Goal: Task Accomplishment & Management: Use online tool/utility

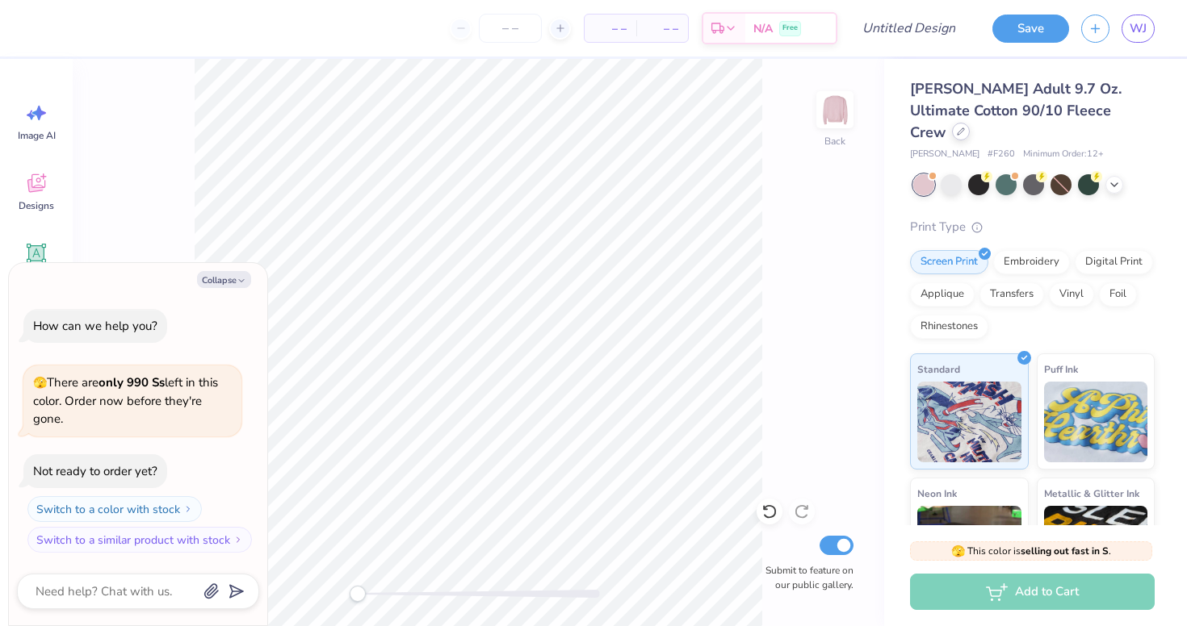
click at [970, 123] on div at bounding box center [961, 132] width 18 height 18
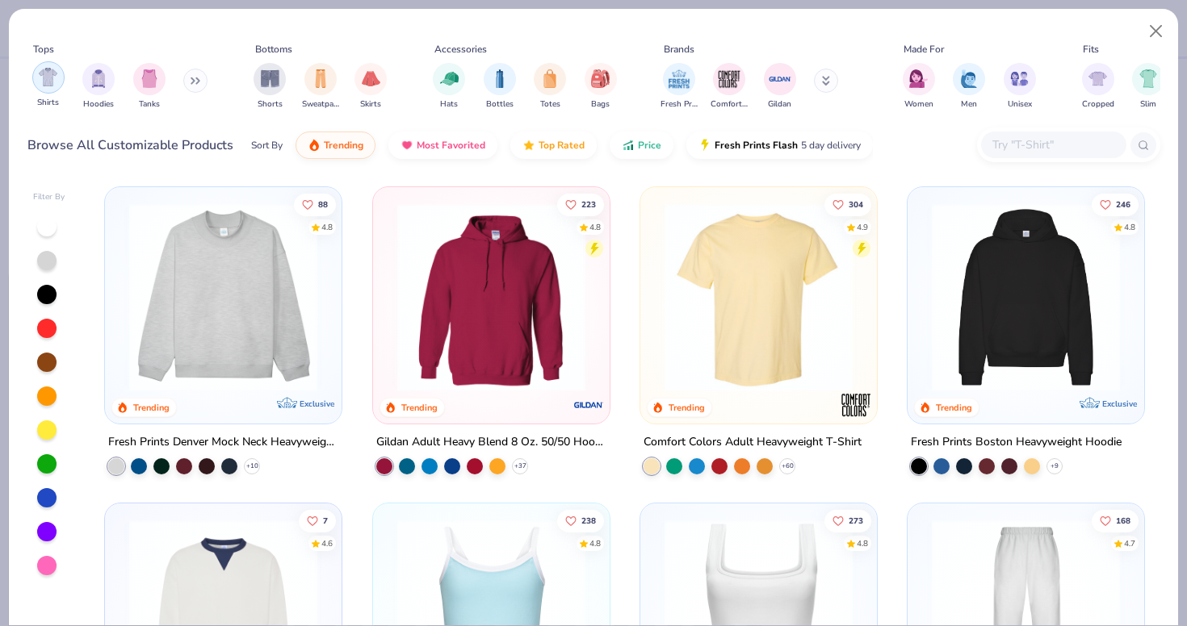
click at [46, 88] on div "filter for Shirts" at bounding box center [48, 77] width 32 height 32
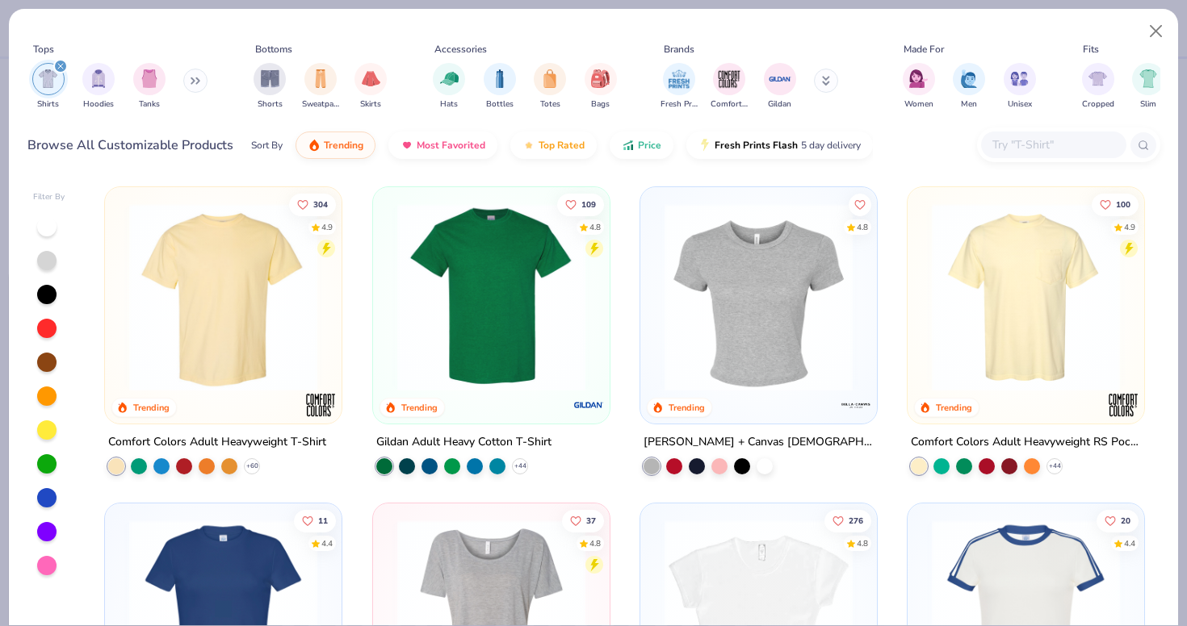
click at [1018, 300] on img at bounding box center [1026, 297] width 204 height 188
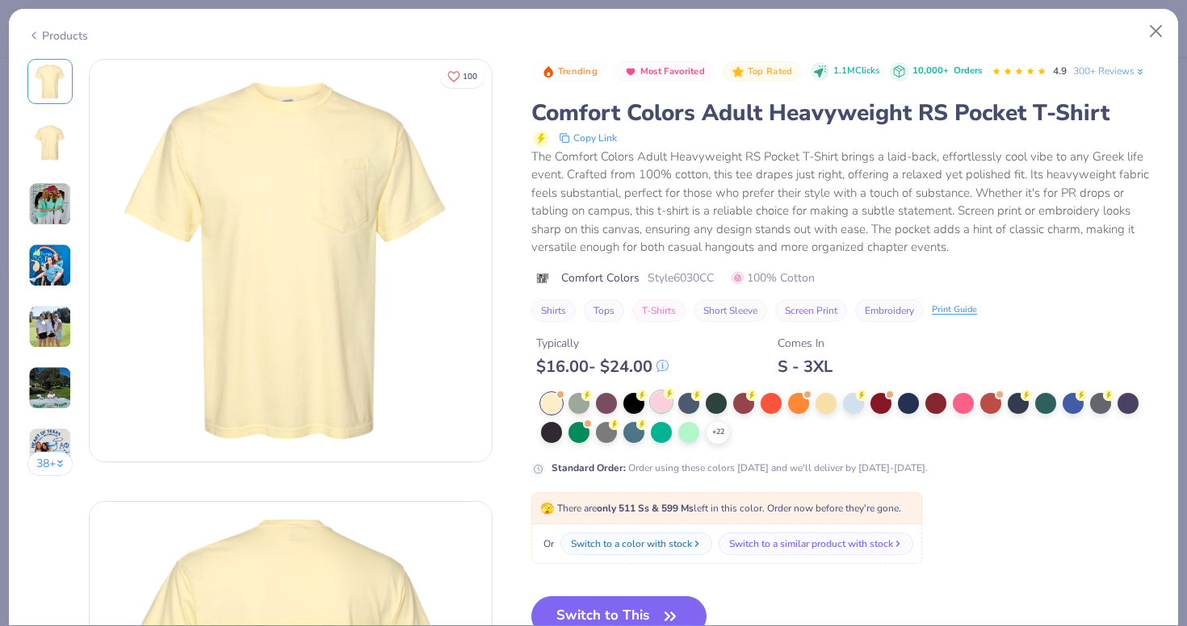
click at [660, 397] on div at bounding box center [661, 402] width 21 height 21
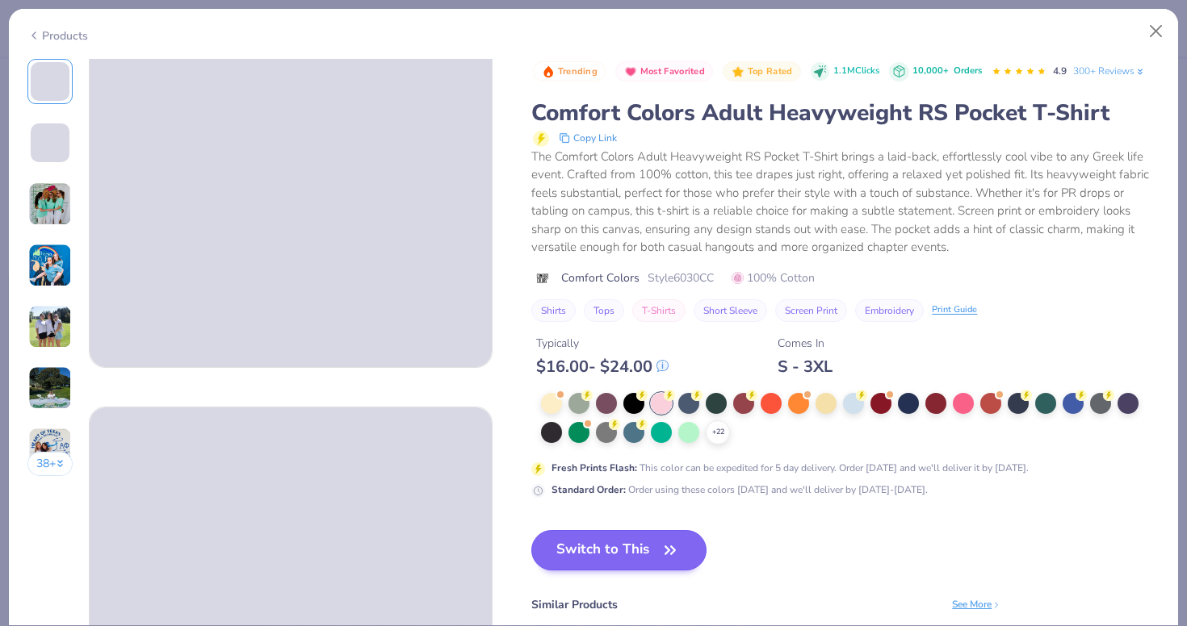
scroll to position [95, 0]
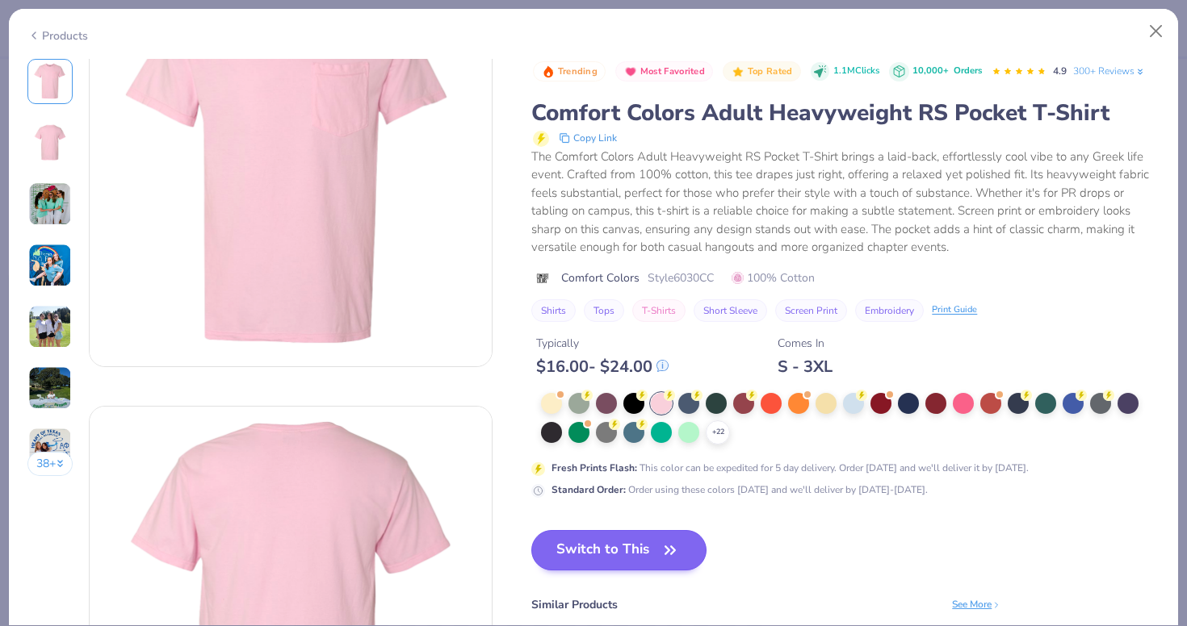
click at [636, 548] on button "Switch to This" at bounding box center [618, 550] width 175 height 40
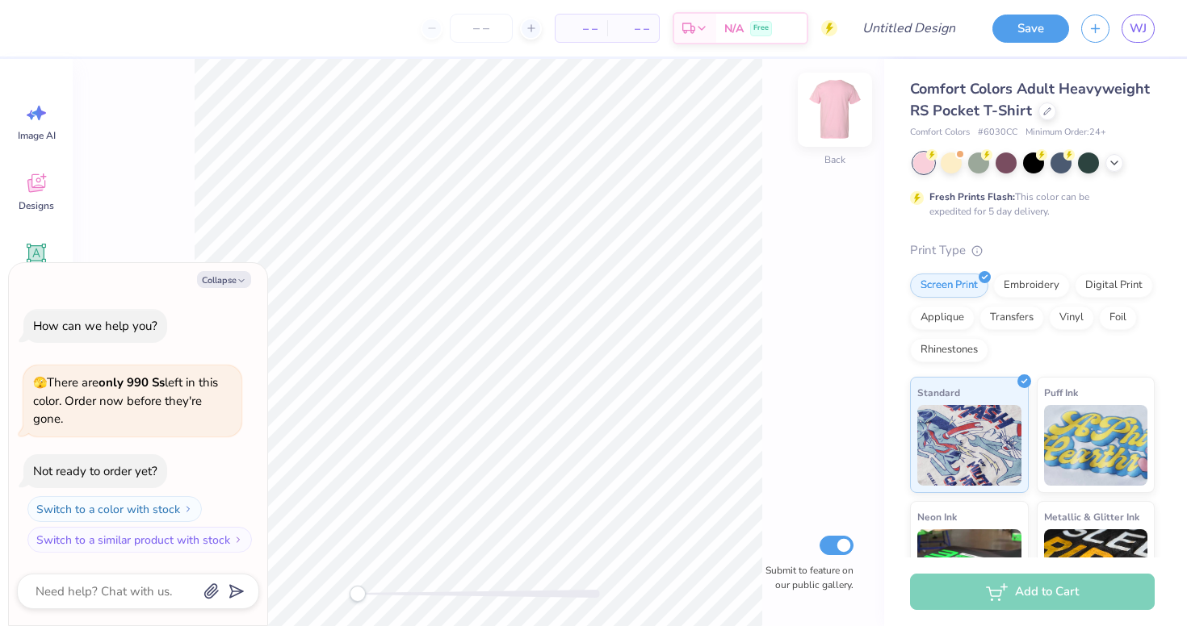
click at [839, 102] on img at bounding box center [834, 110] width 65 height 65
click at [235, 279] on button "Collapse" at bounding box center [224, 279] width 54 height 17
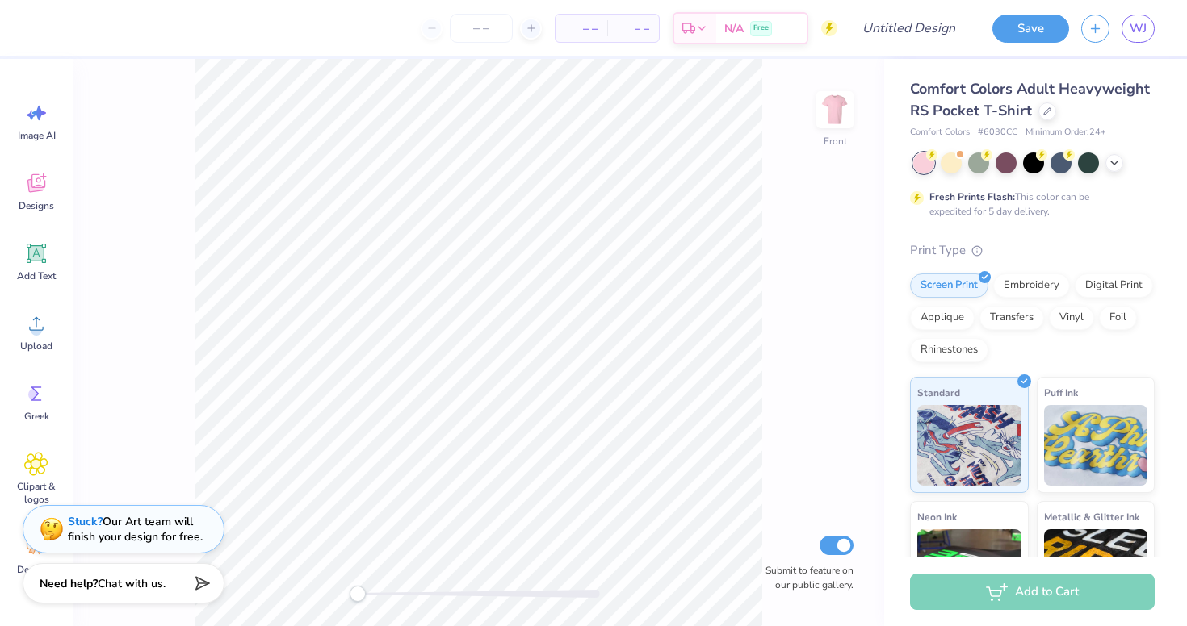
type textarea "x"
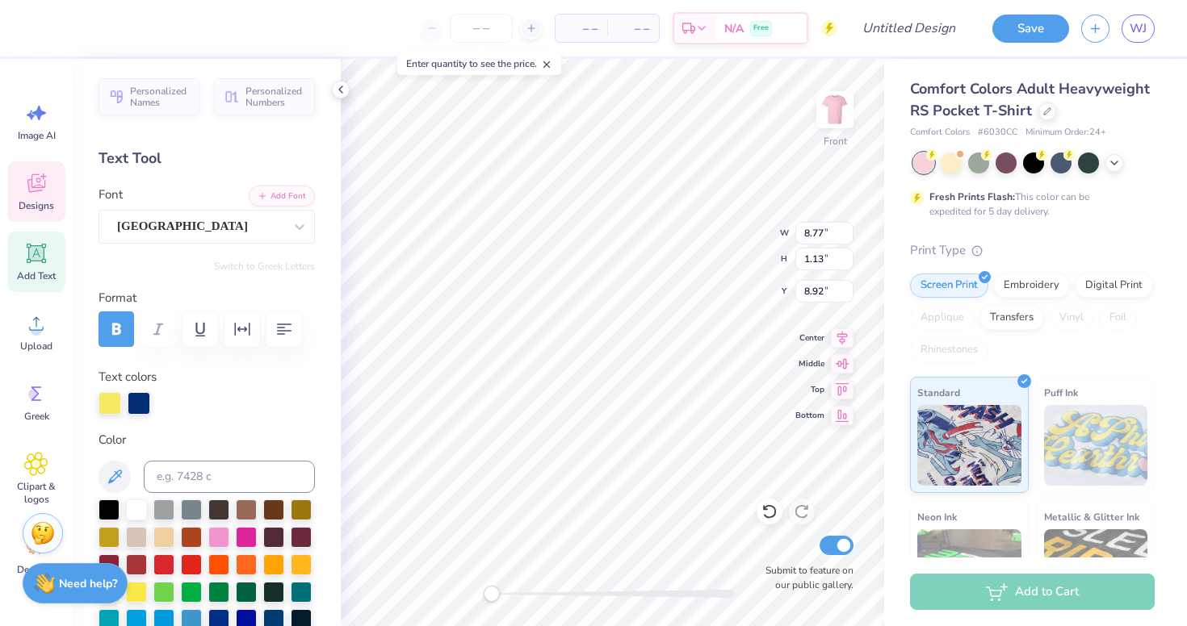
scroll to position [0, 4]
type textarea "alpha epsilon pi"
click at [830, 233] on input "9.27" at bounding box center [824, 233] width 58 height 23
click at [821, 235] on input "9.27" at bounding box center [824, 233] width 58 height 23
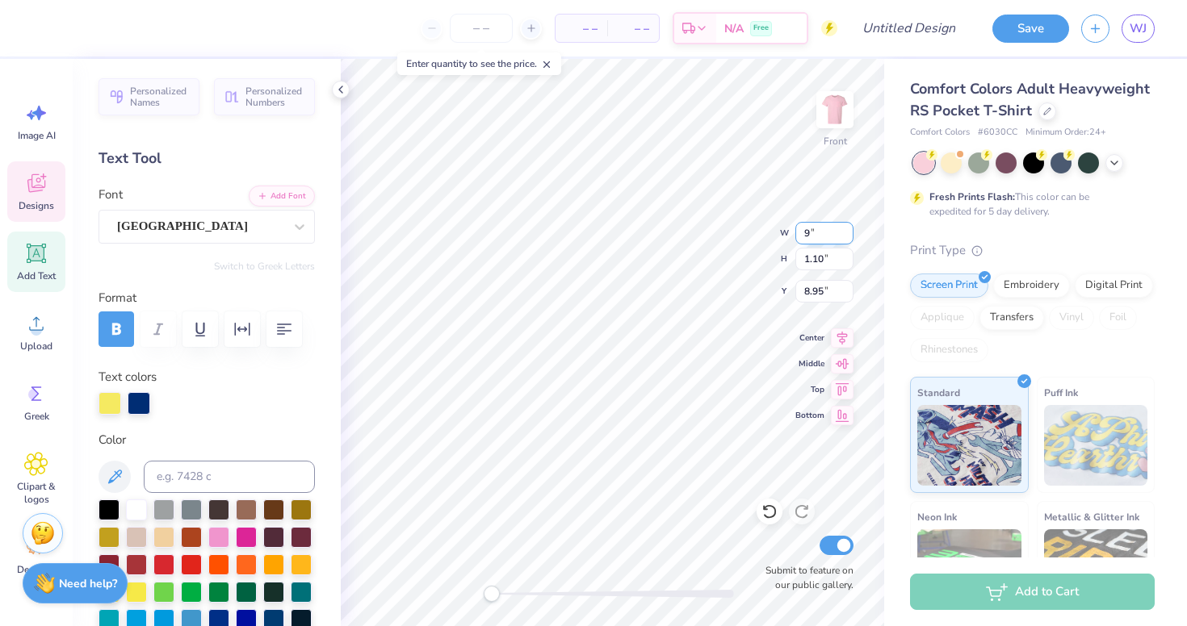
type input "9"
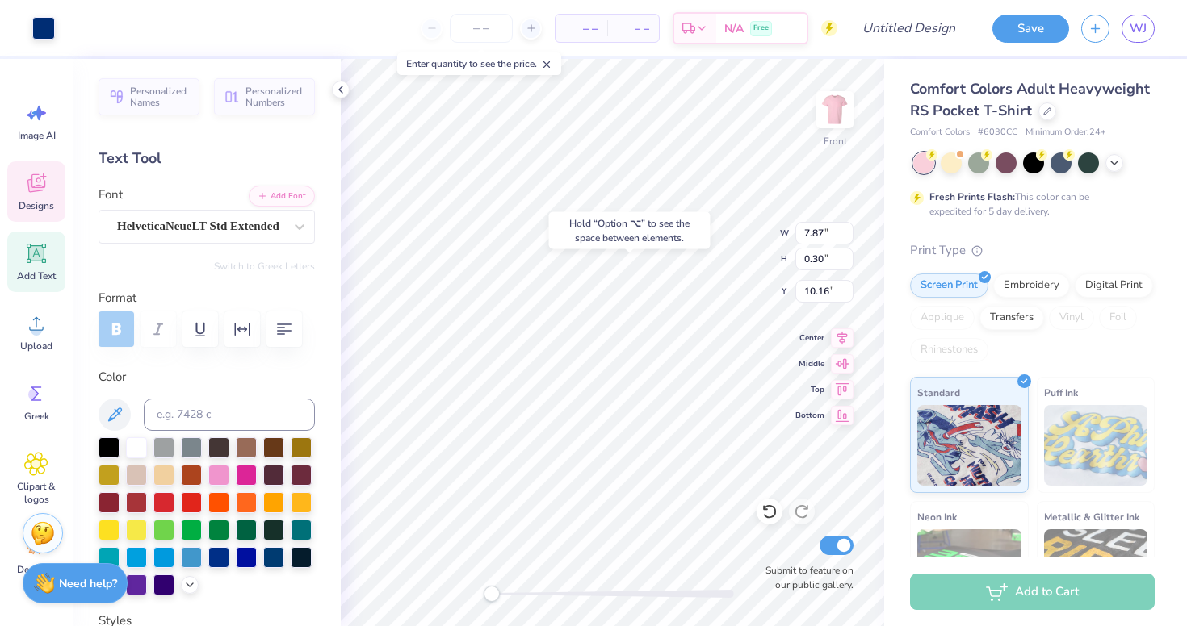
type input "9.18"
type input "4.72"
type input "5.90"
type input "7.87"
type input "0.30"
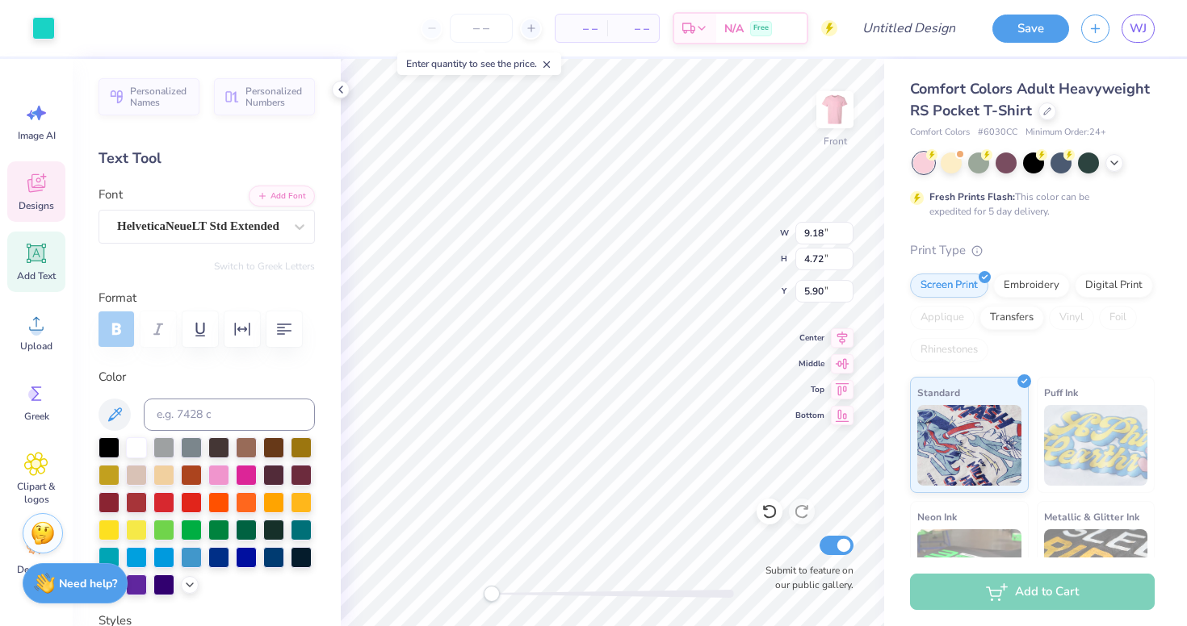
type input "10.01"
type textarea "MOUNTAIN WEEKEND 2025"
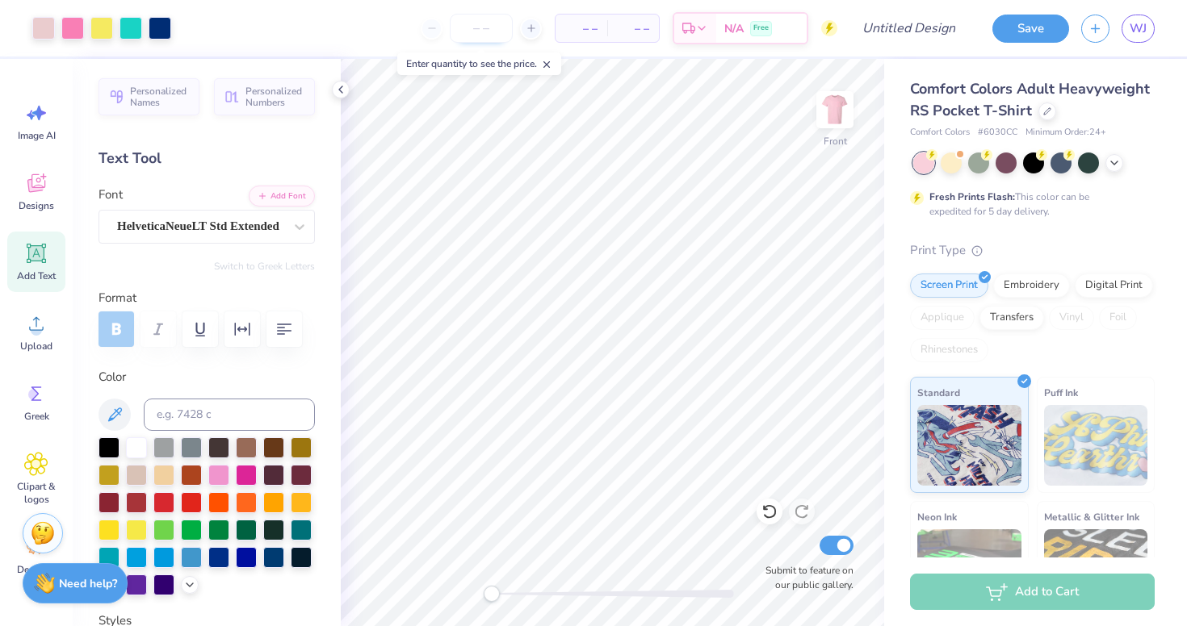
click at [492, 25] on input "number" at bounding box center [481, 28] width 63 height 29
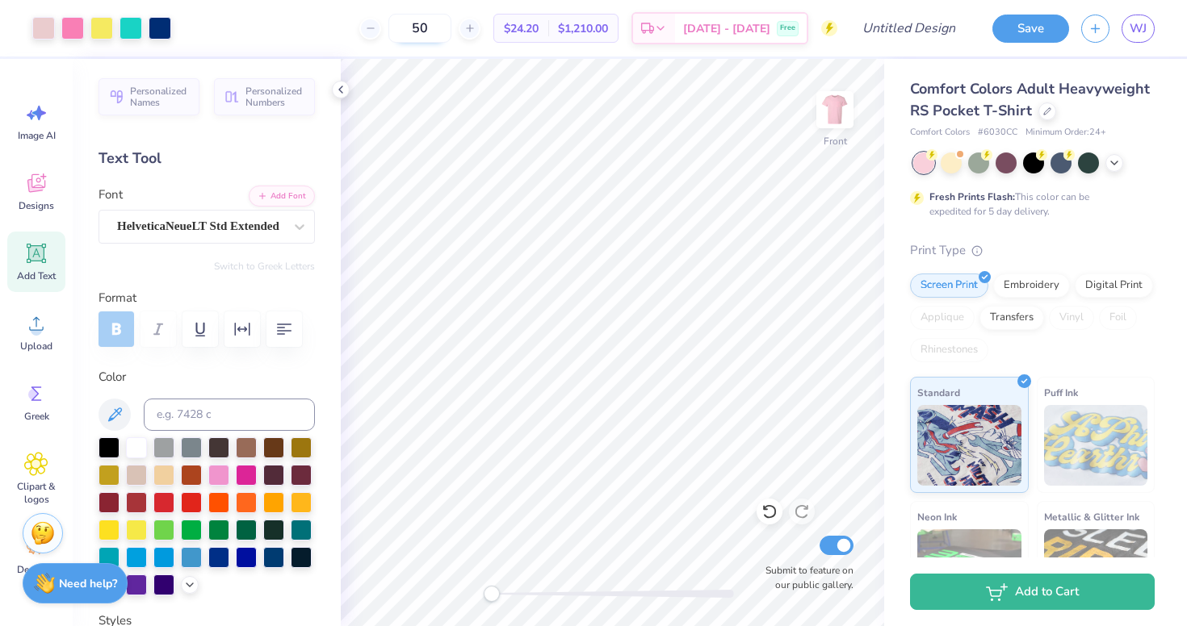
type input "50"
click at [828, 394] on div "Front W 9.31 9.31 " H 4.97 4.97 " Y 5.71 5.71 " Center Middle Top Bottom Submit…" at bounding box center [612, 343] width 543 height 568
type input "4.55"
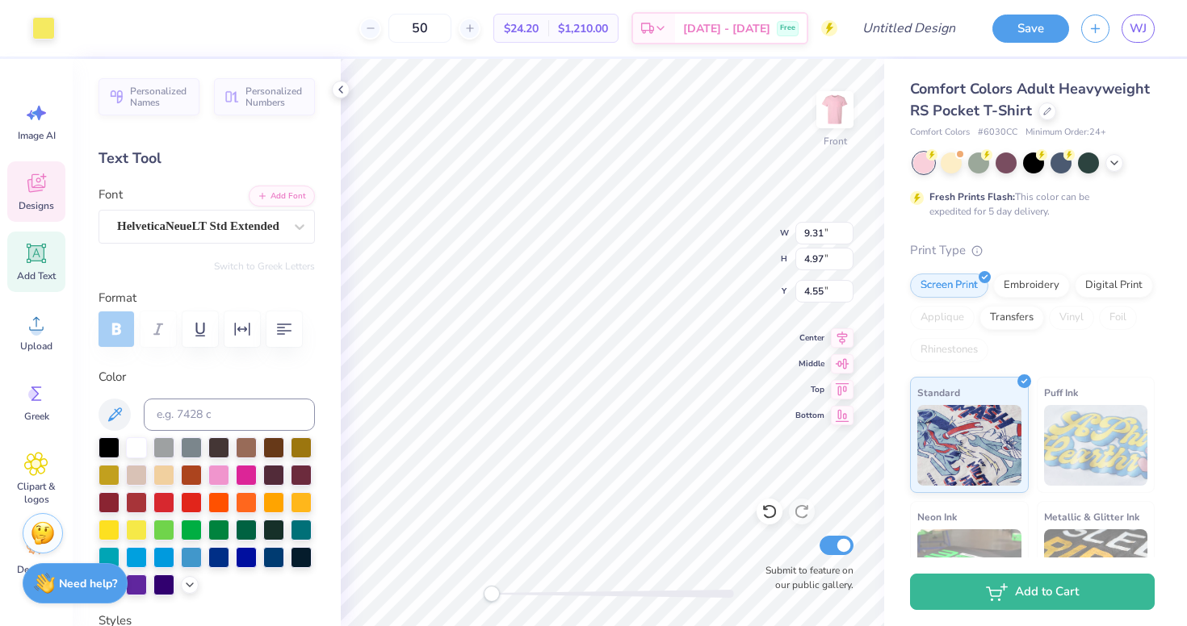
type input "2.78"
type input "2.04"
type input "4.57"
type input "1.19"
type input "0.88"
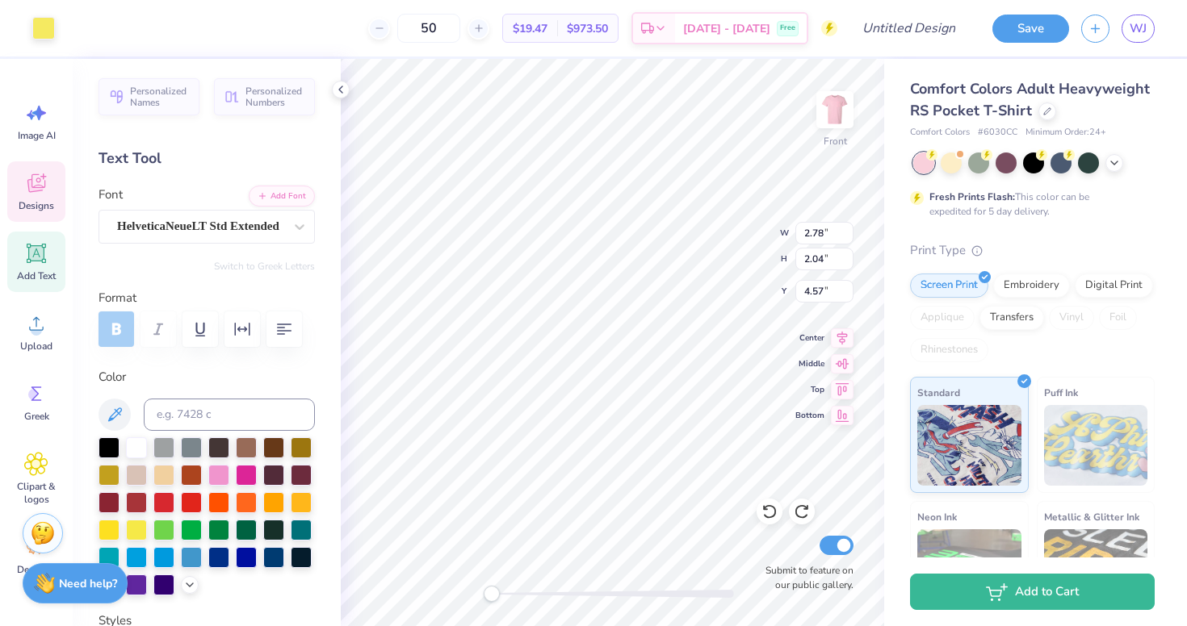
type input "4.79"
type input "12.56"
type input "6.40"
type input "4.65"
type input "4.36"
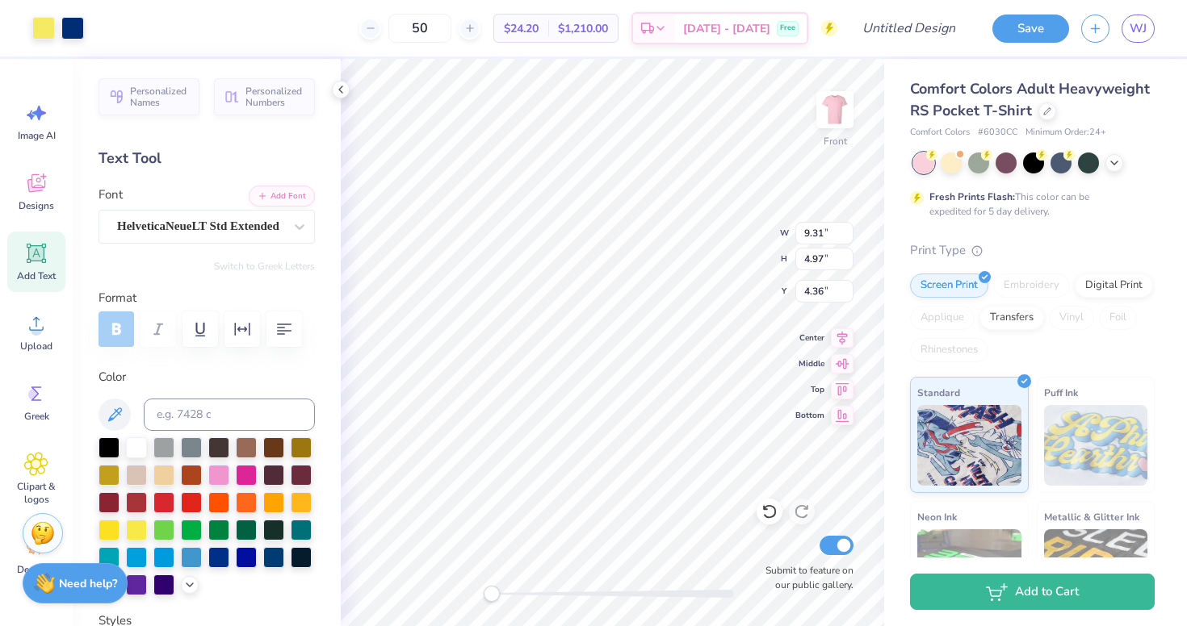
type input "12.03"
type input "6.24"
type input "4.48"
type input "6.55"
type input "4.37"
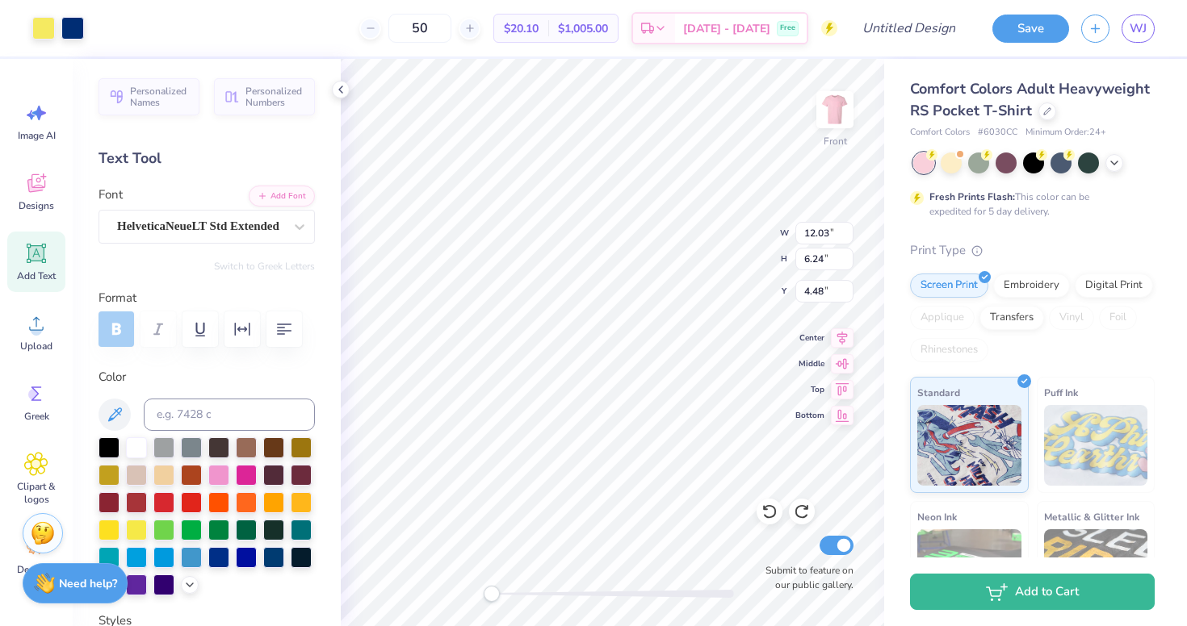
type input "4.61"
type input "13.03"
type input "6.96"
type input "5.05"
type input "12.46"
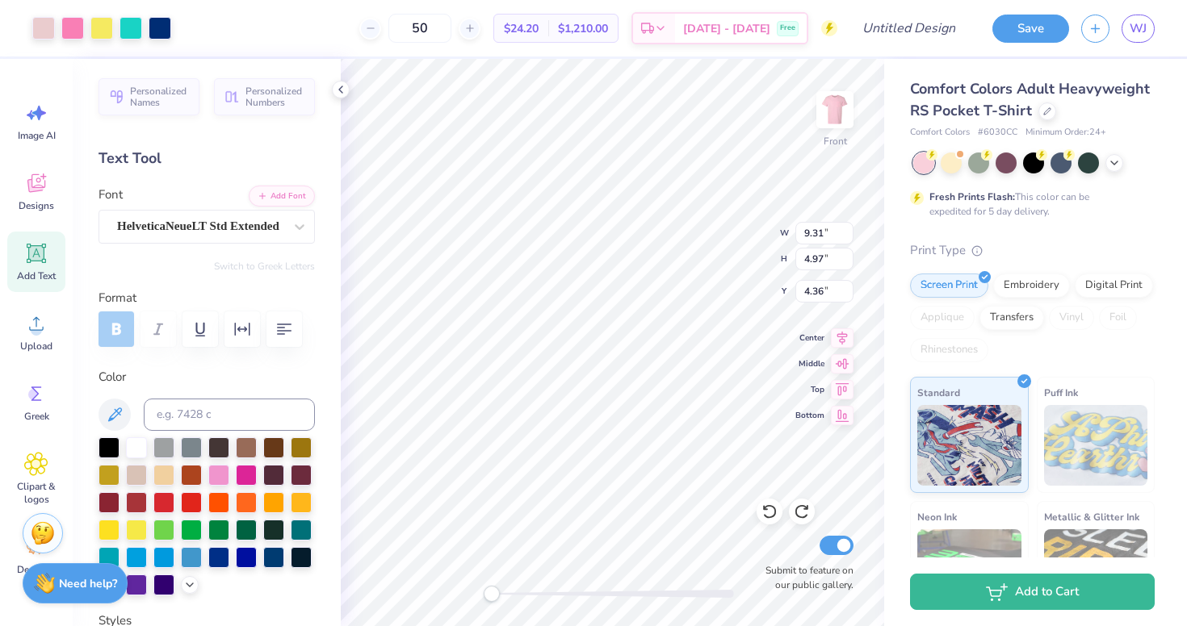
type input "6.66"
type input "3.54"
click at [826, 107] on img at bounding box center [834, 110] width 65 height 65
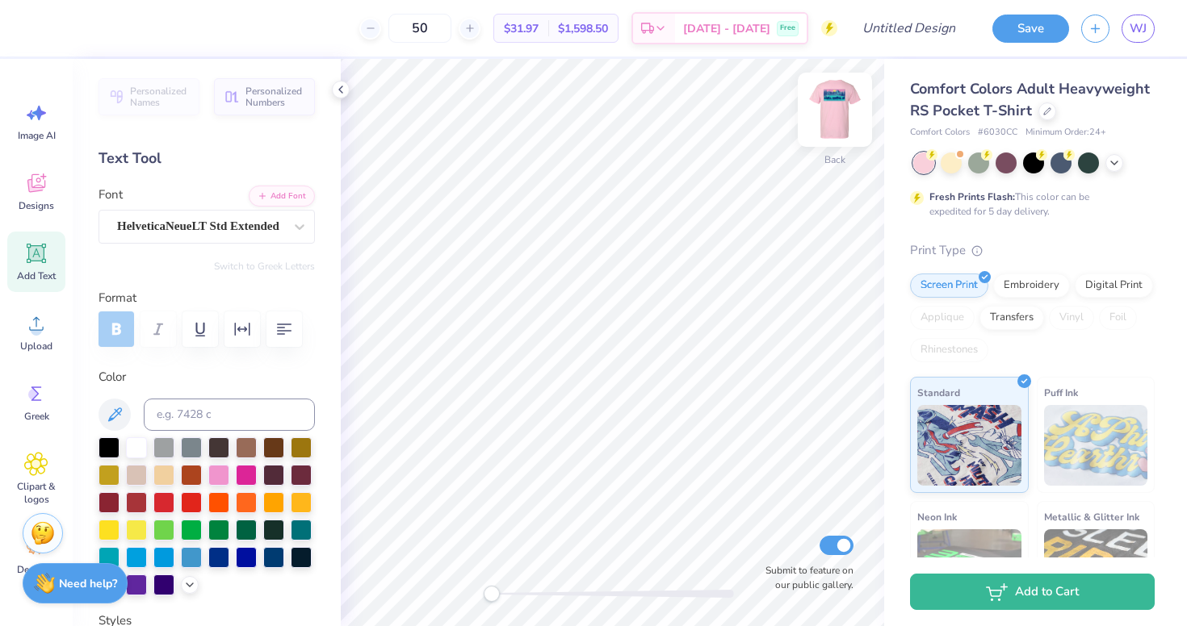
click at [829, 108] on img at bounding box center [834, 110] width 65 height 65
click at [829, 108] on img at bounding box center [835, 110] width 32 height 32
